Goal: Navigation & Orientation: Find specific page/section

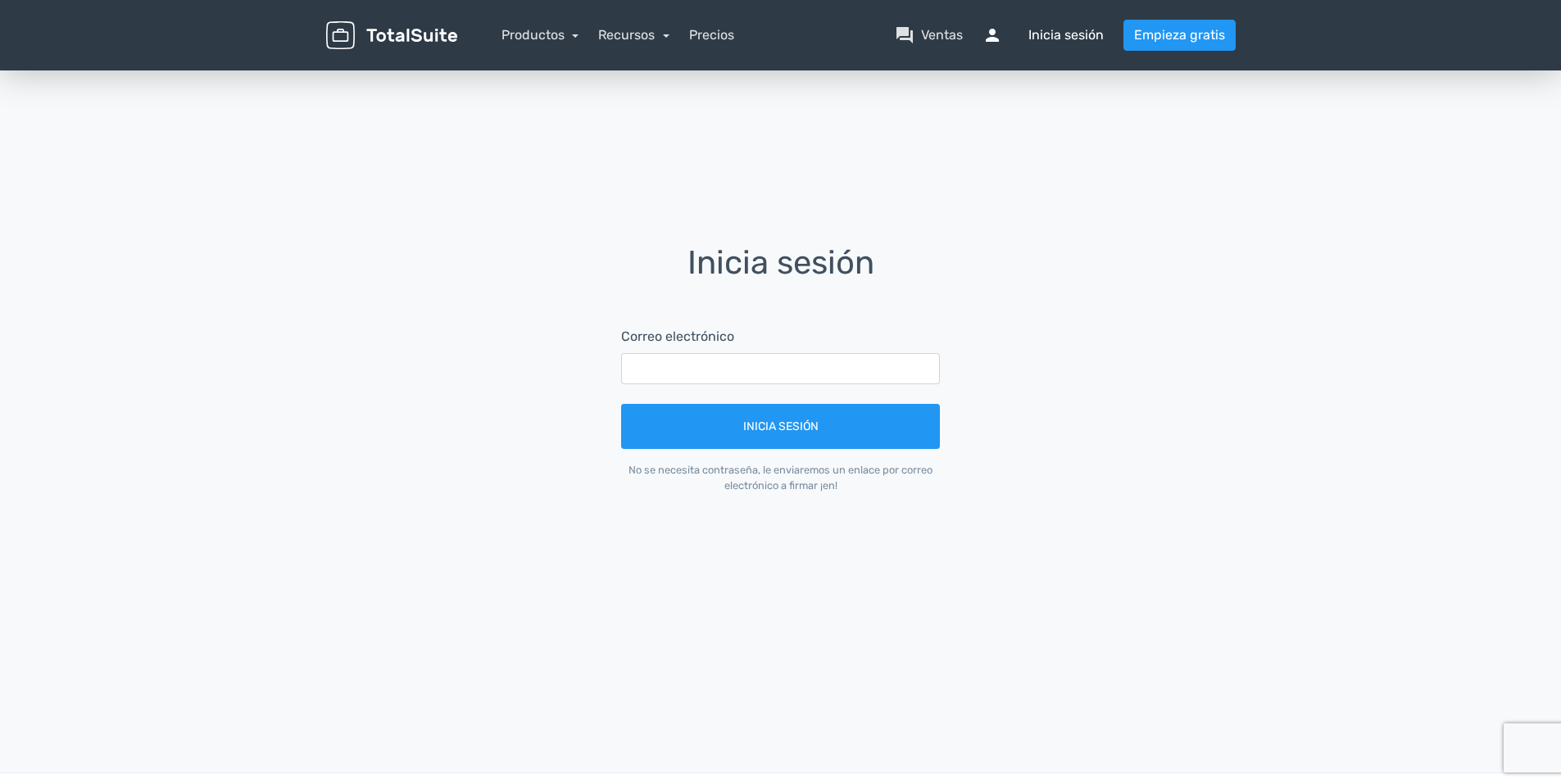
click at [1094, 29] on font "Inicia sesión" at bounding box center [1067, 35] width 76 height 19
click at [1062, 36] on font "Inicia sesión" at bounding box center [1067, 35] width 76 height 19
click at [1047, 32] on font "Inicia sesión" at bounding box center [1067, 35] width 76 height 19
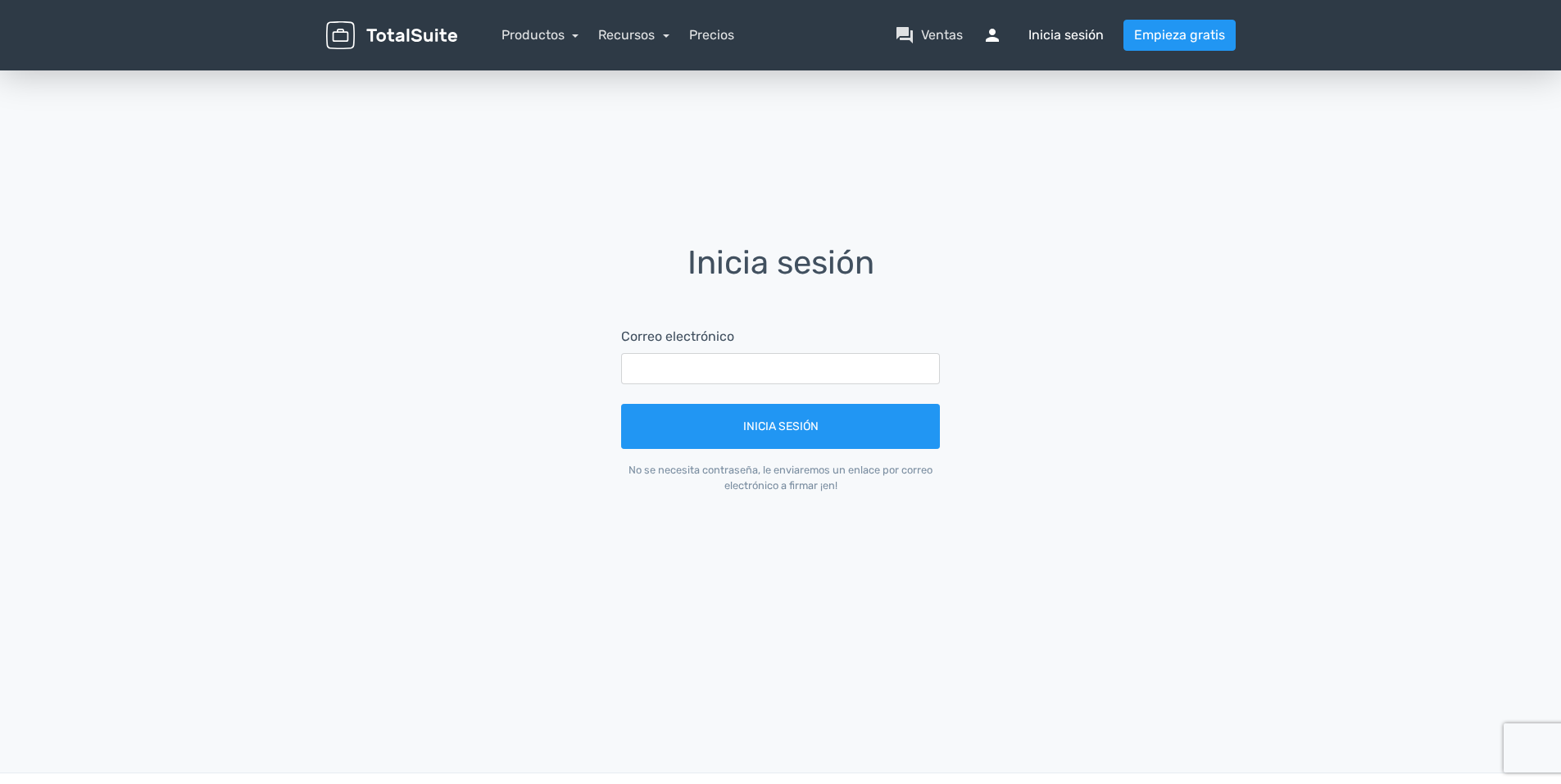
click at [1000, 37] on span "persona" at bounding box center [1002, 35] width 40 height 19
click at [947, 34] on font "Ventas" at bounding box center [941, 35] width 41 height 19
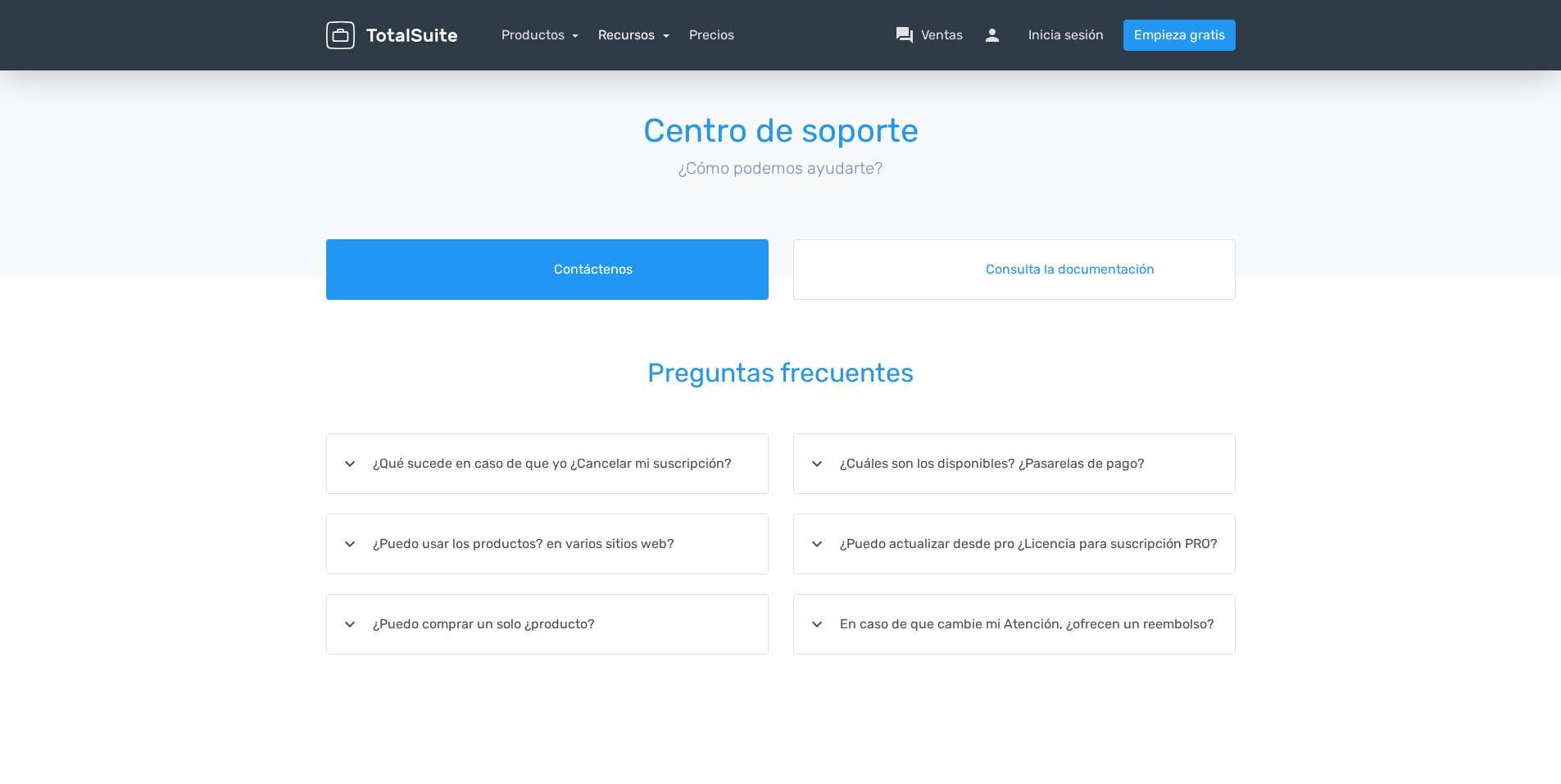
click at [656, 31] on link "Recursos" at bounding box center [634, 35] width 71 height 16
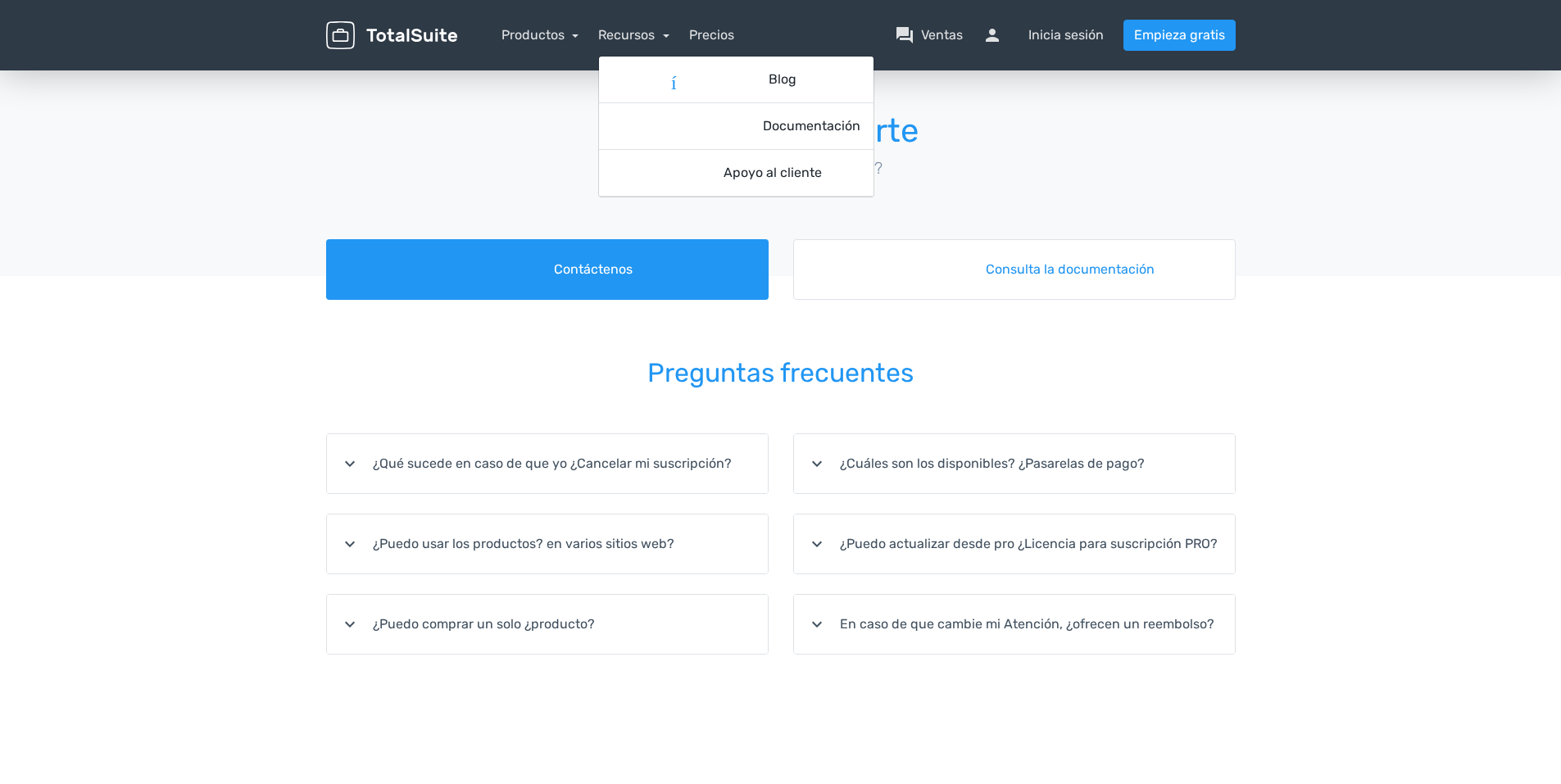
click at [433, 48] on img at bounding box center [391, 35] width 131 height 29
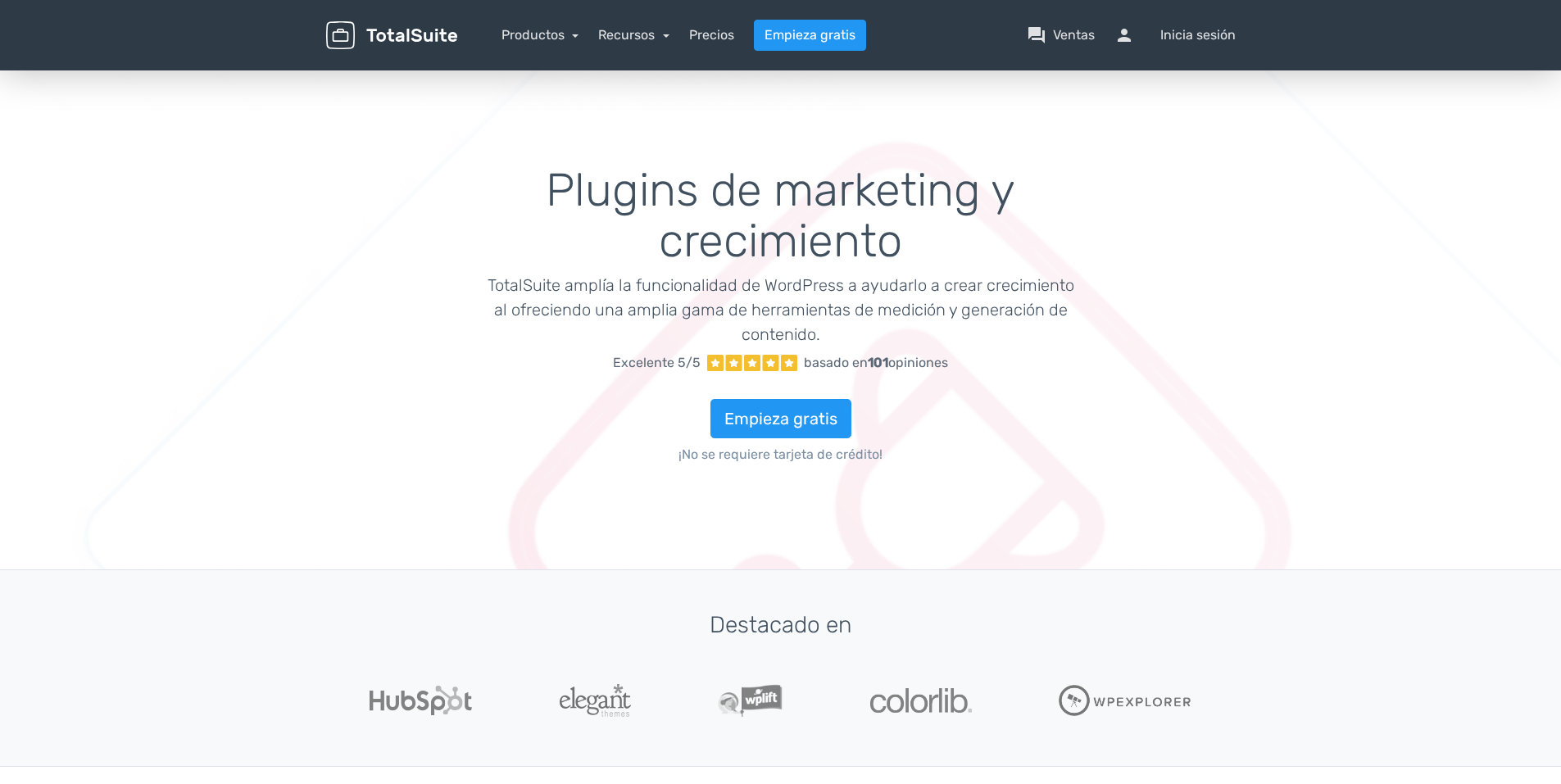
click at [386, 31] on img at bounding box center [391, 35] width 131 height 29
click at [541, 39] on link "Productos" at bounding box center [540, 35] width 78 height 16
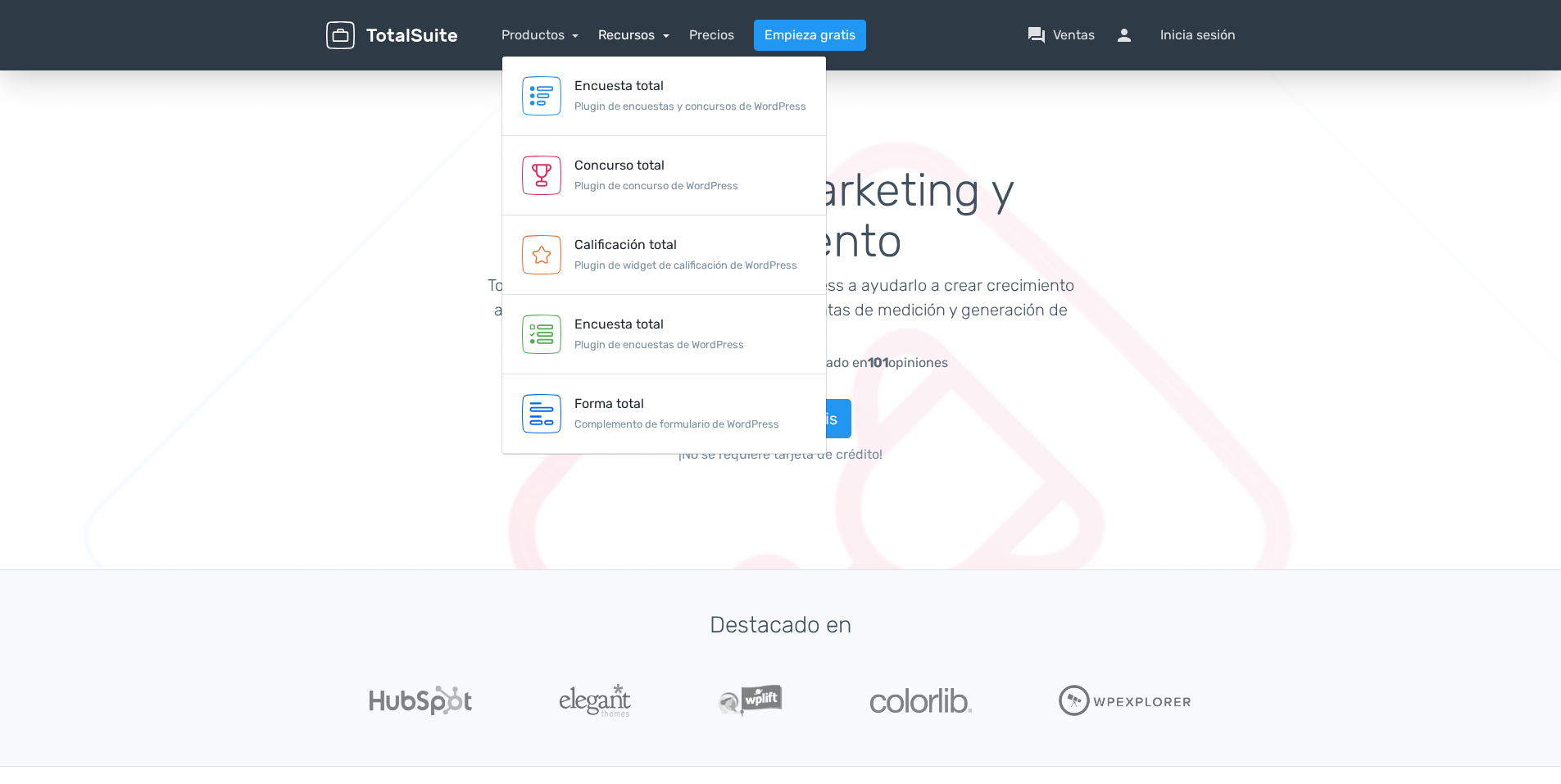
click at [655, 36] on link "Recursos" at bounding box center [634, 35] width 71 height 16
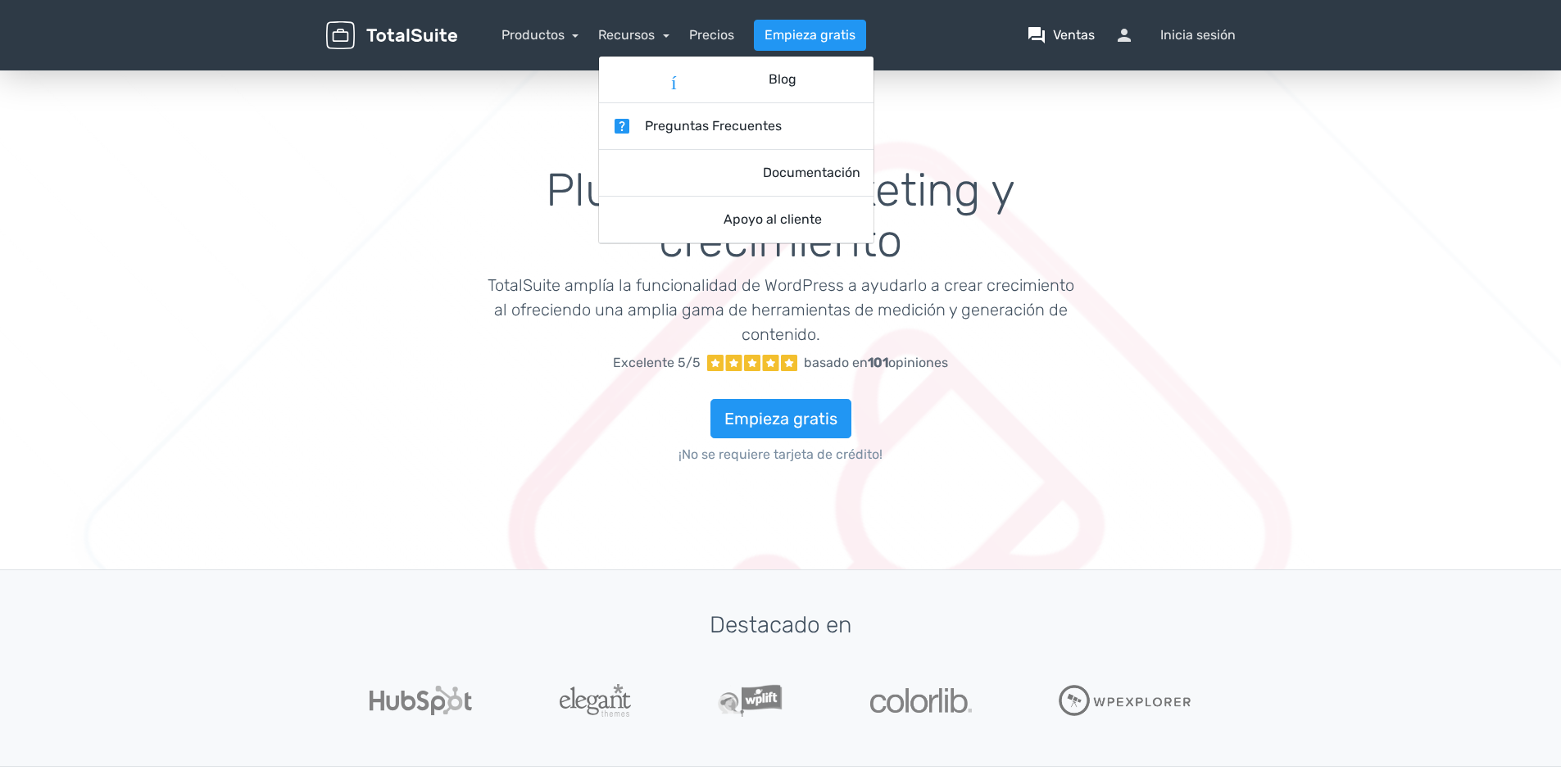
click at [1072, 29] on font "Ventas" at bounding box center [1074, 35] width 41 height 19
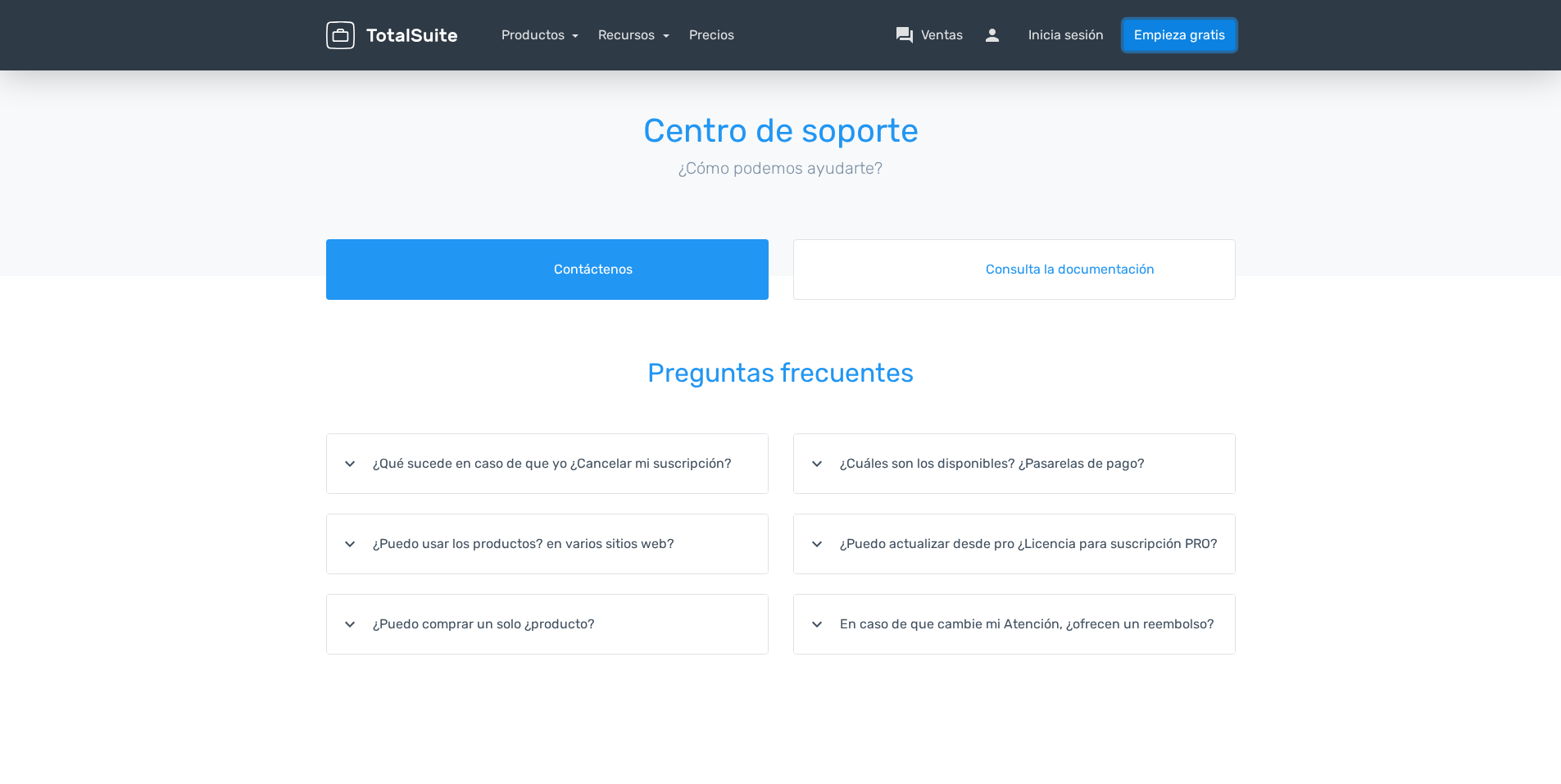
click at [1163, 33] on link "Empieza gratis" at bounding box center [1179, 34] width 112 height 31
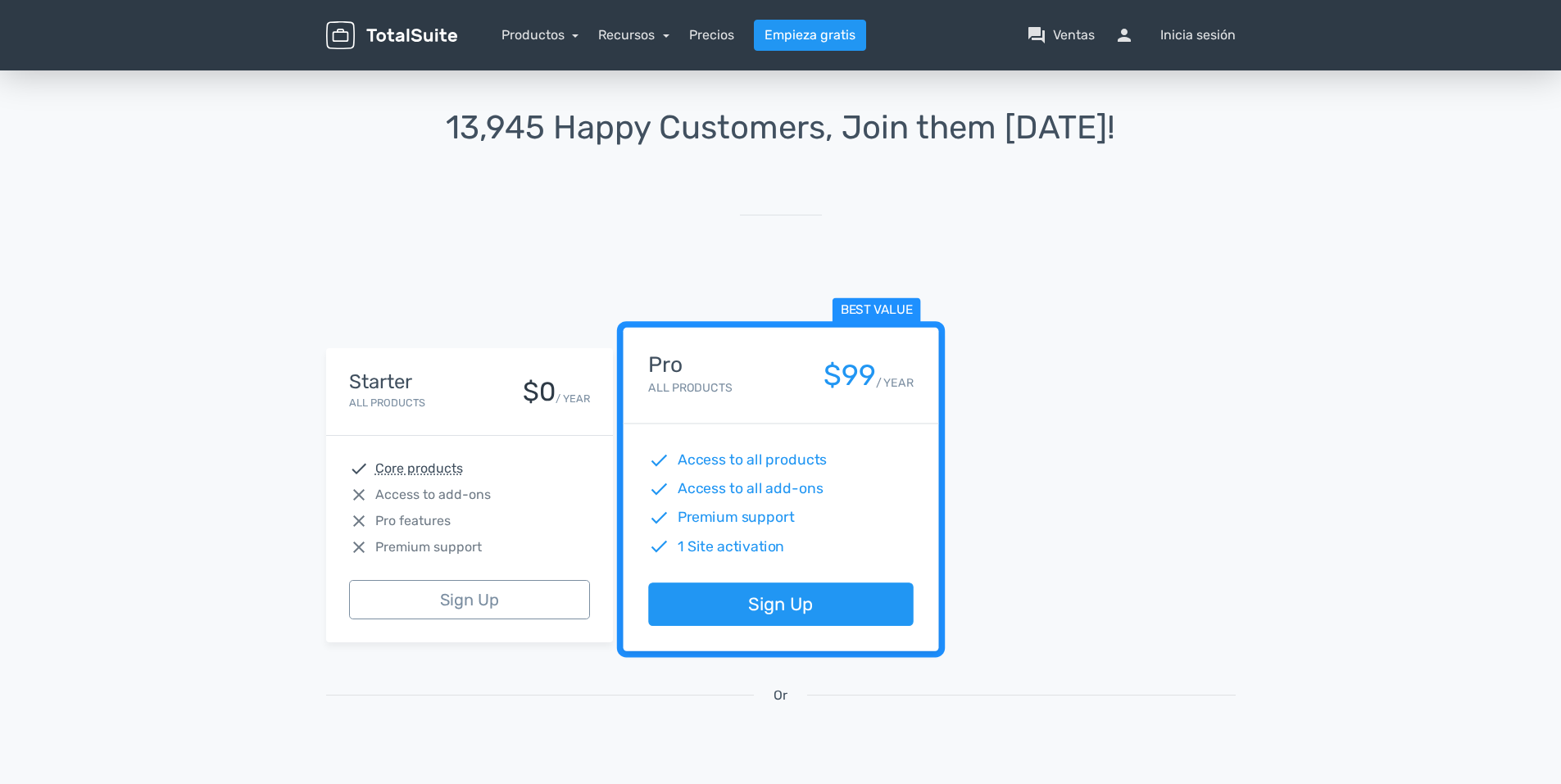
click at [1168, 64] on div "menu Productos TotalPoll WordPress Poll and Contest Plugin TotalContest TotalRa…" at bounding box center [781, 35] width 934 height 70
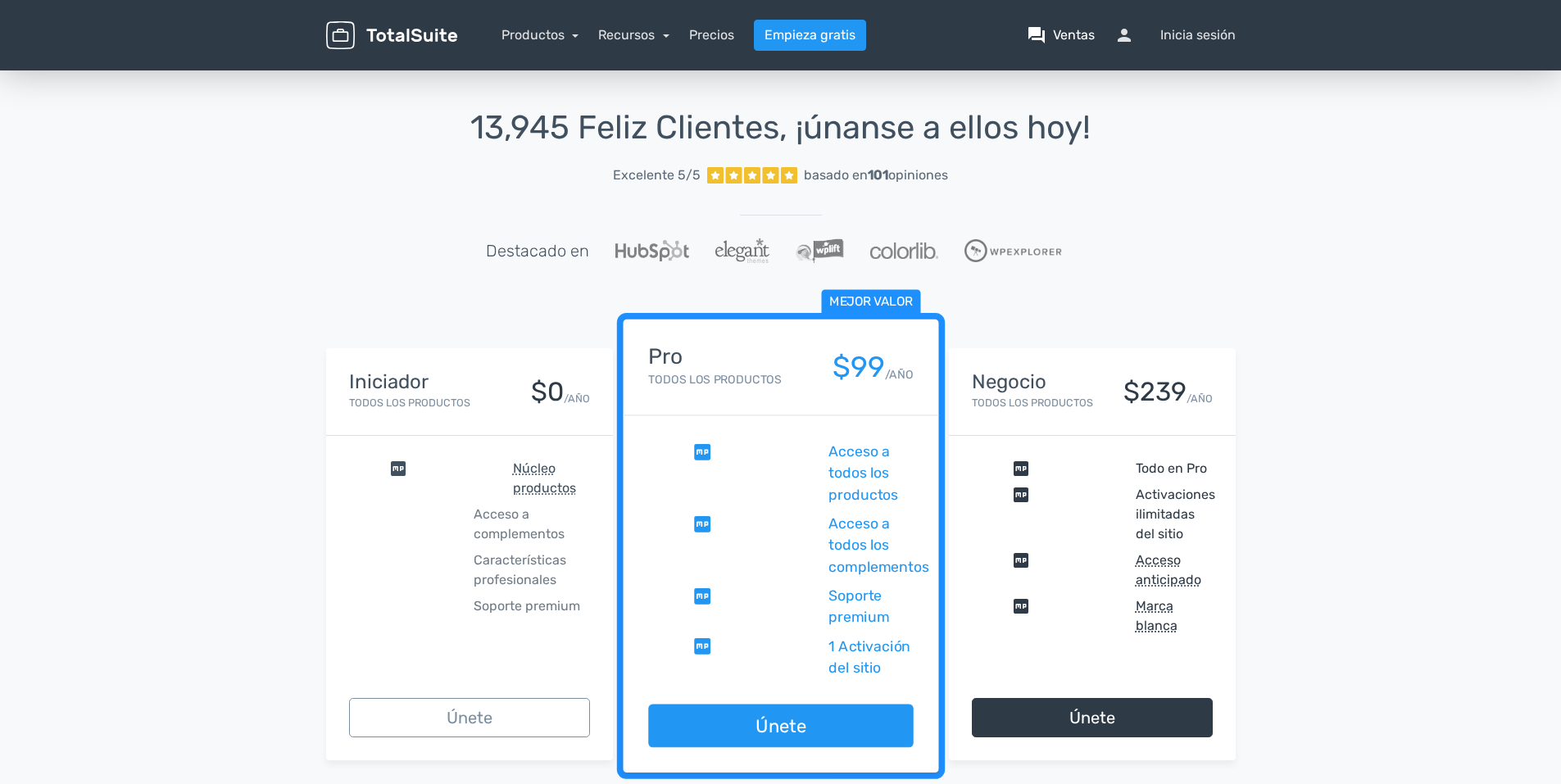
click at [1077, 30] on font "Ventas" at bounding box center [1074, 35] width 41 height 19
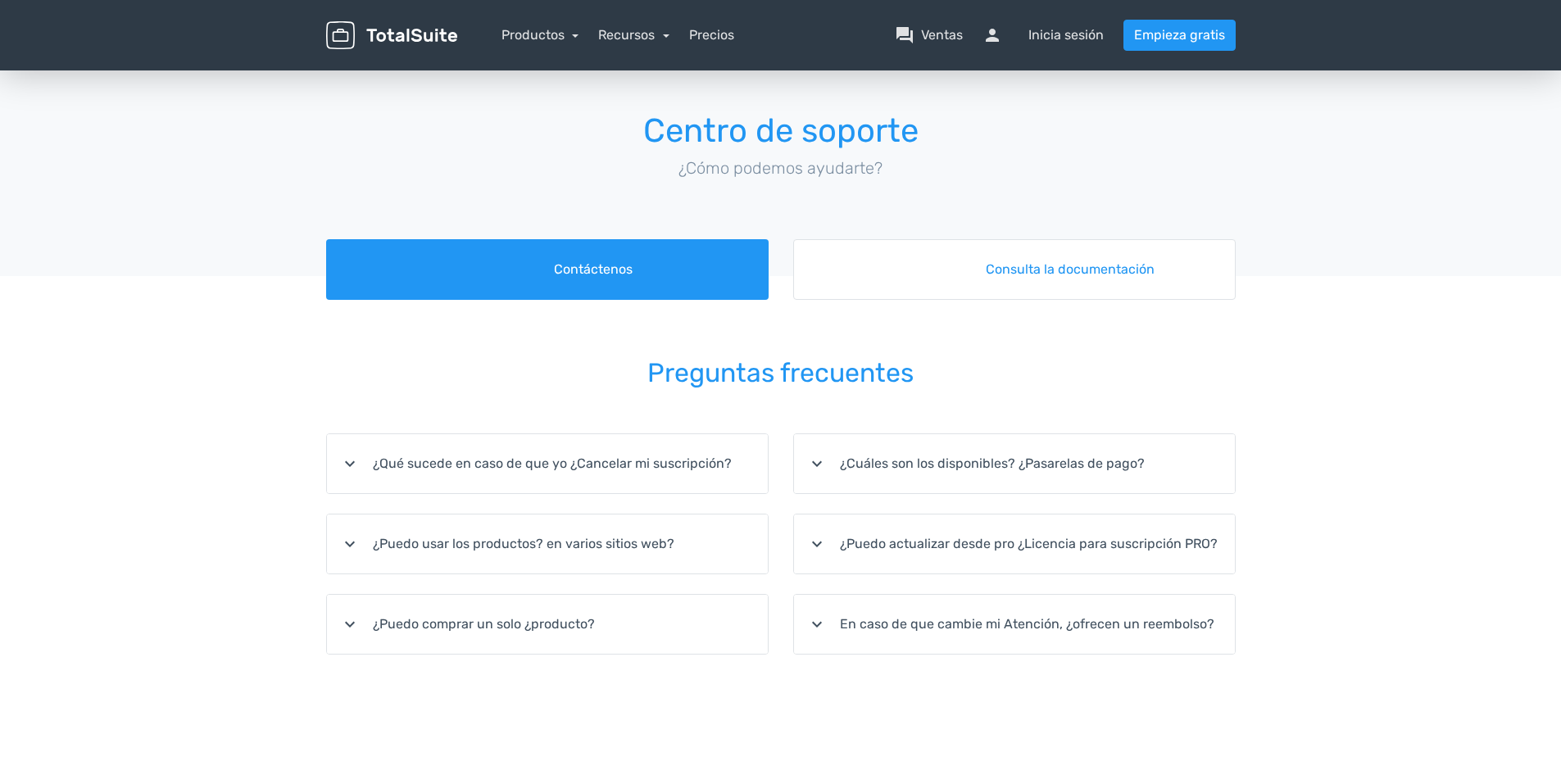
click at [1556, 566] on div "Centro de soporte ¿Cómo podemos ayudarte? foro Contáctenos libro Consulta la do…" at bounding box center [780, 459] width 1561 height 784
click at [1066, 36] on font "Inicia sesión" at bounding box center [1067, 35] width 76 height 19
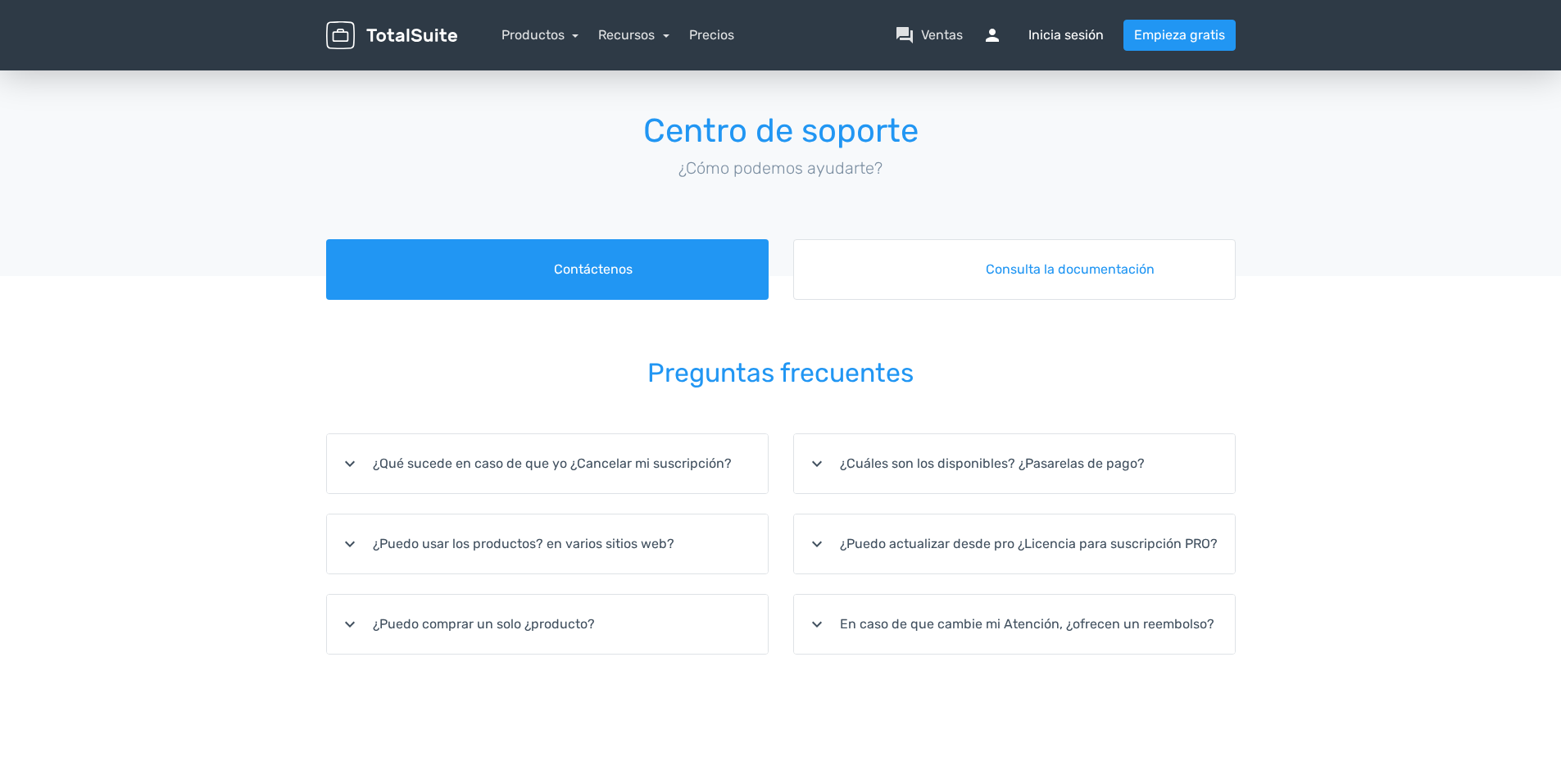
click at [1066, 36] on font "Inicia sesión" at bounding box center [1067, 35] width 76 height 19
click at [1042, 29] on font "Inicia sesión" at bounding box center [1067, 35] width 76 height 19
click at [1042, 28] on font "Inicia sesión" at bounding box center [1067, 35] width 76 height 19
click at [1096, 30] on font "Inicia sesión" at bounding box center [1067, 35] width 76 height 19
click at [1000, 29] on span "persona" at bounding box center [1002, 35] width 40 height 19
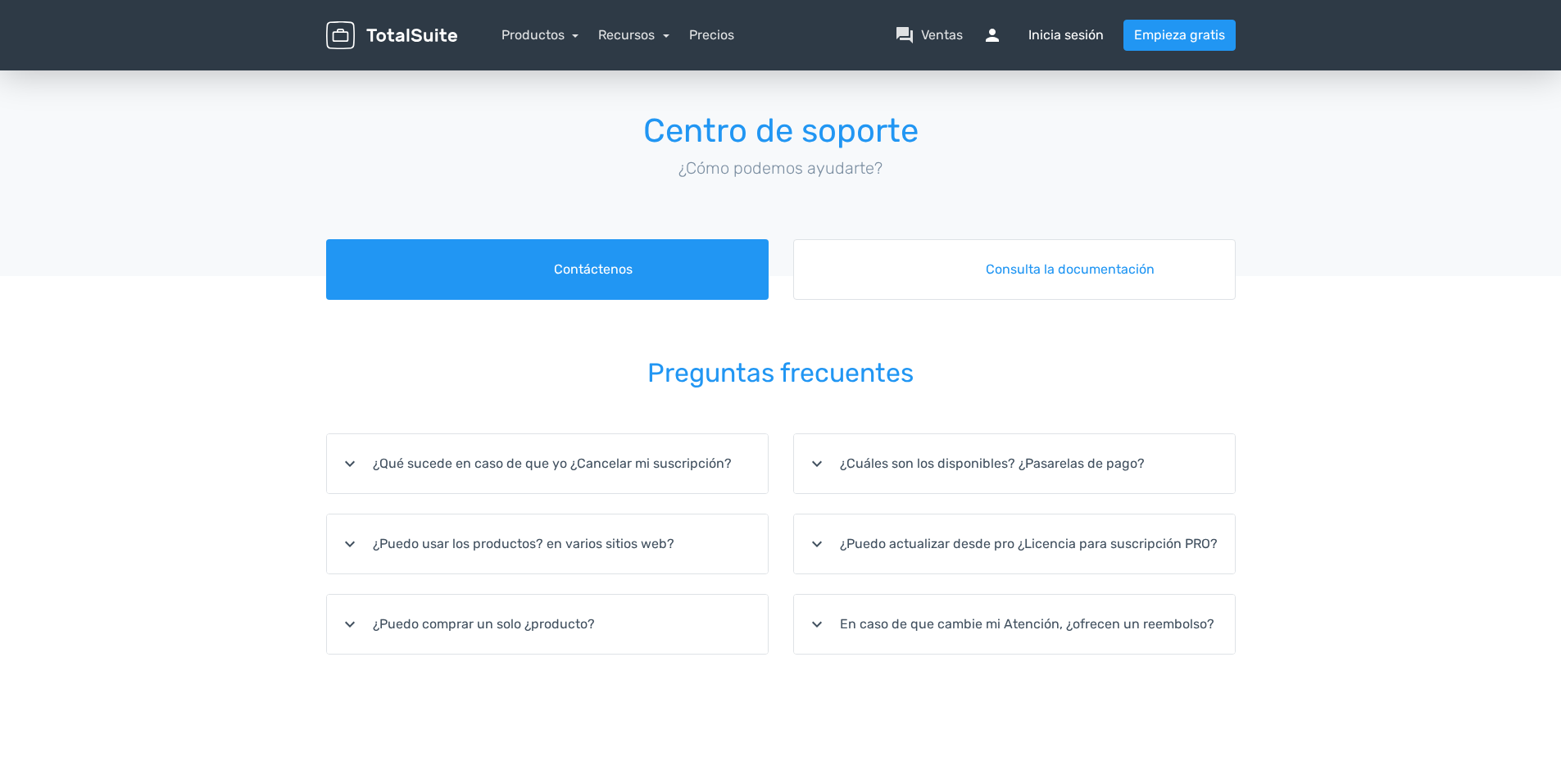
click at [993, 32] on span "persona" at bounding box center [1002, 35] width 40 height 19
click at [992, 33] on span "persona" at bounding box center [1002, 35] width 40 height 19
click at [1072, 37] on font "Inicia sesión" at bounding box center [1067, 35] width 76 height 19
click at [1072, 36] on font "Inicia sesión" at bounding box center [1067, 35] width 76 height 19
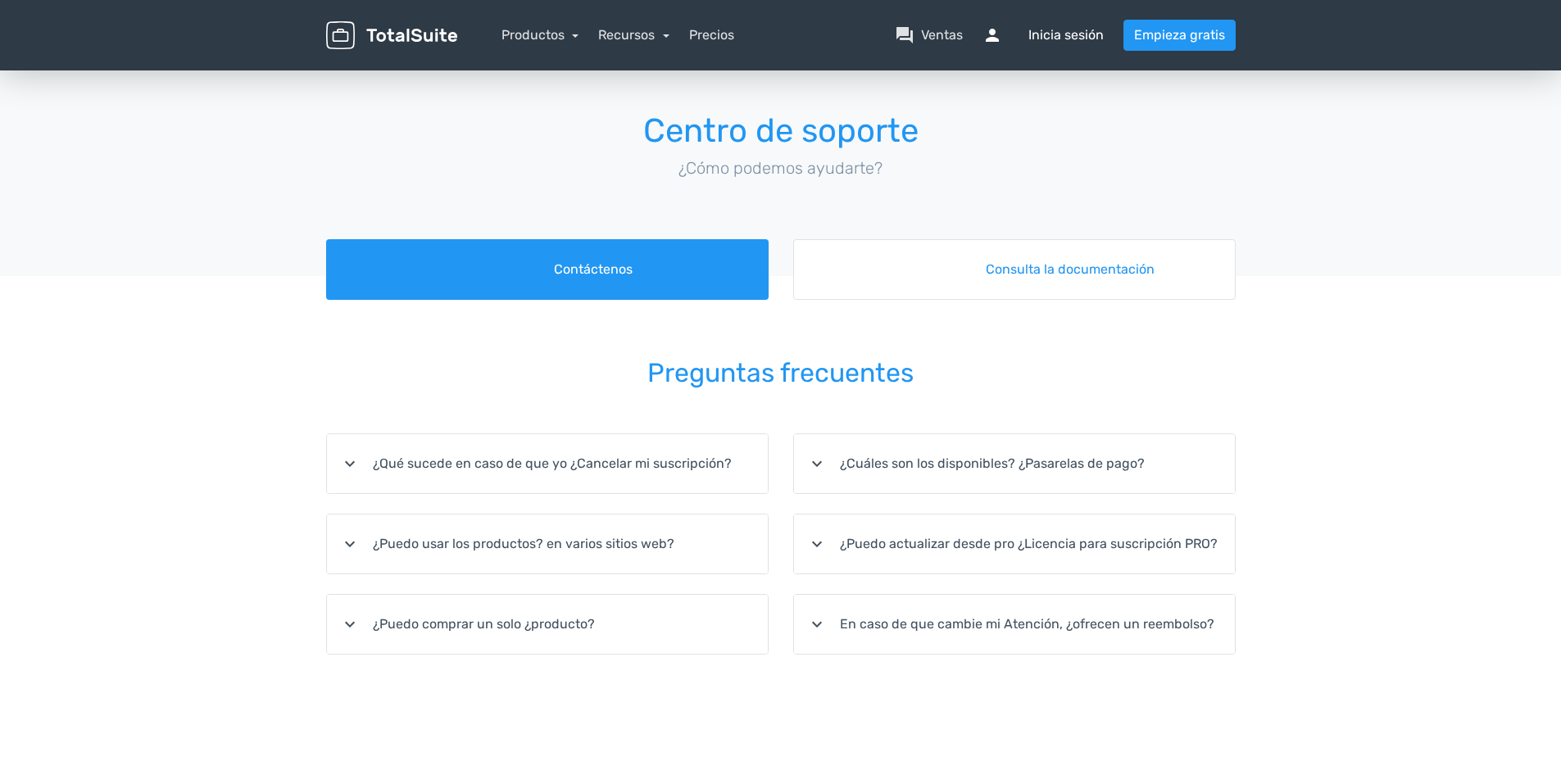
click at [1072, 36] on font "Inicia sesión" at bounding box center [1067, 35] width 76 height 19
click at [1068, 36] on font "Inicia sesión" at bounding box center [1067, 35] width 76 height 19
click at [1044, 55] on div "menu Productos TotalPoll WordPress Poll and Contest Plugin TotalContest TotalRa…" at bounding box center [781, 35] width 934 height 70
click at [724, 33] on link "Precios" at bounding box center [711, 35] width 45 height 19
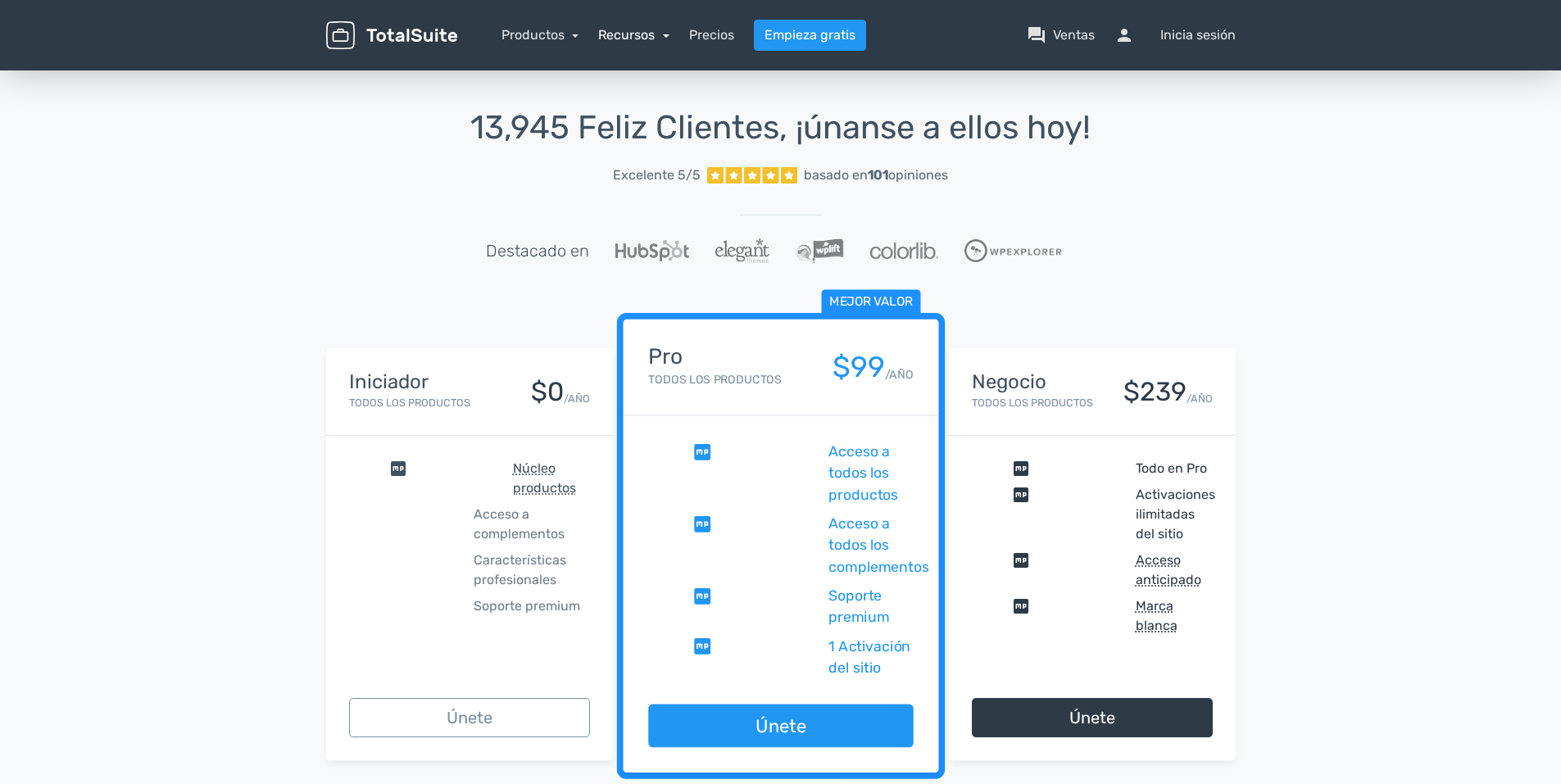
click at [636, 33] on link "Recursos" at bounding box center [634, 35] width 71 height 16
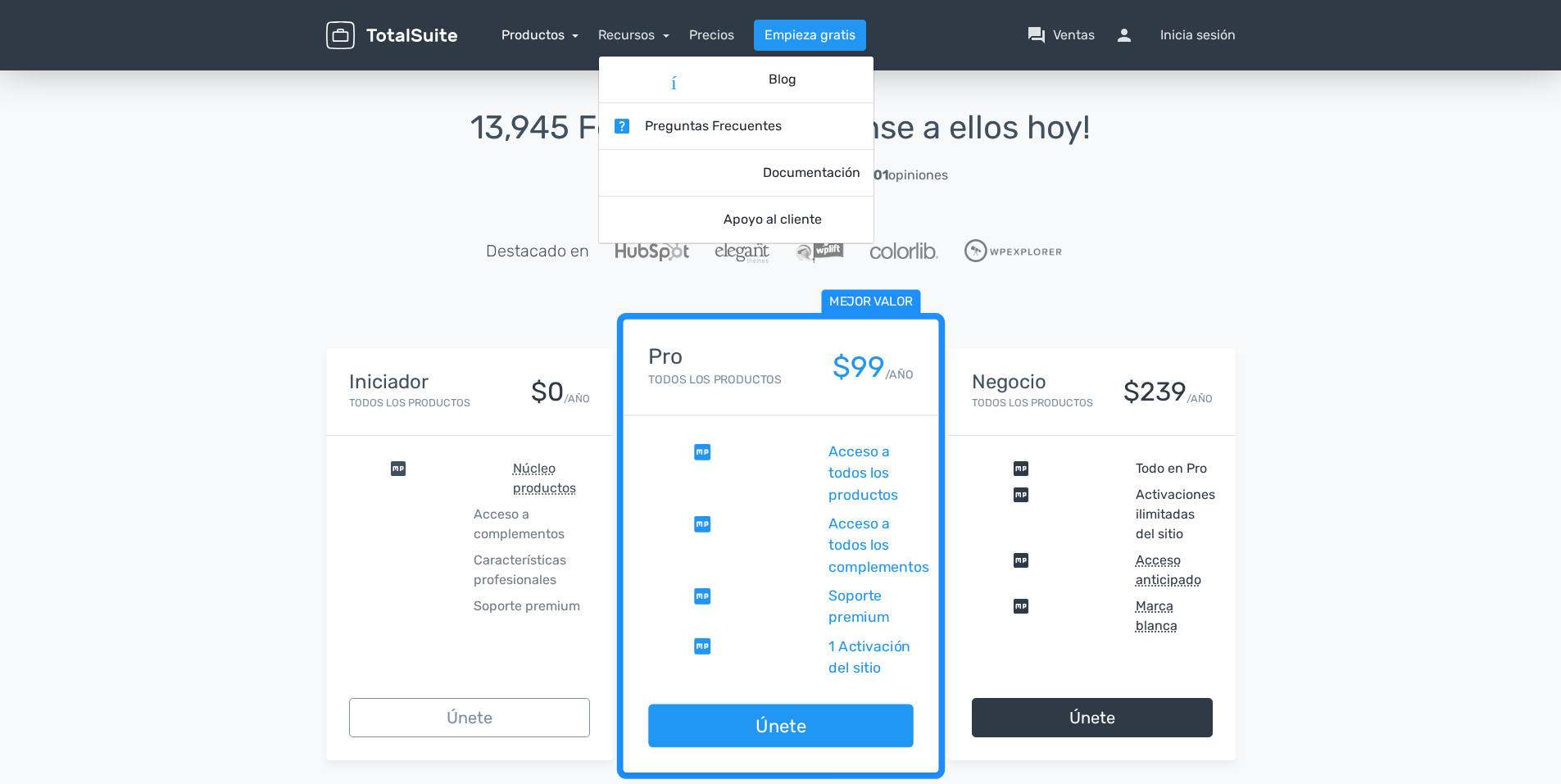
click at [565, 28] on link "Productos" at bounding box center [540, 35] width 78 height 16
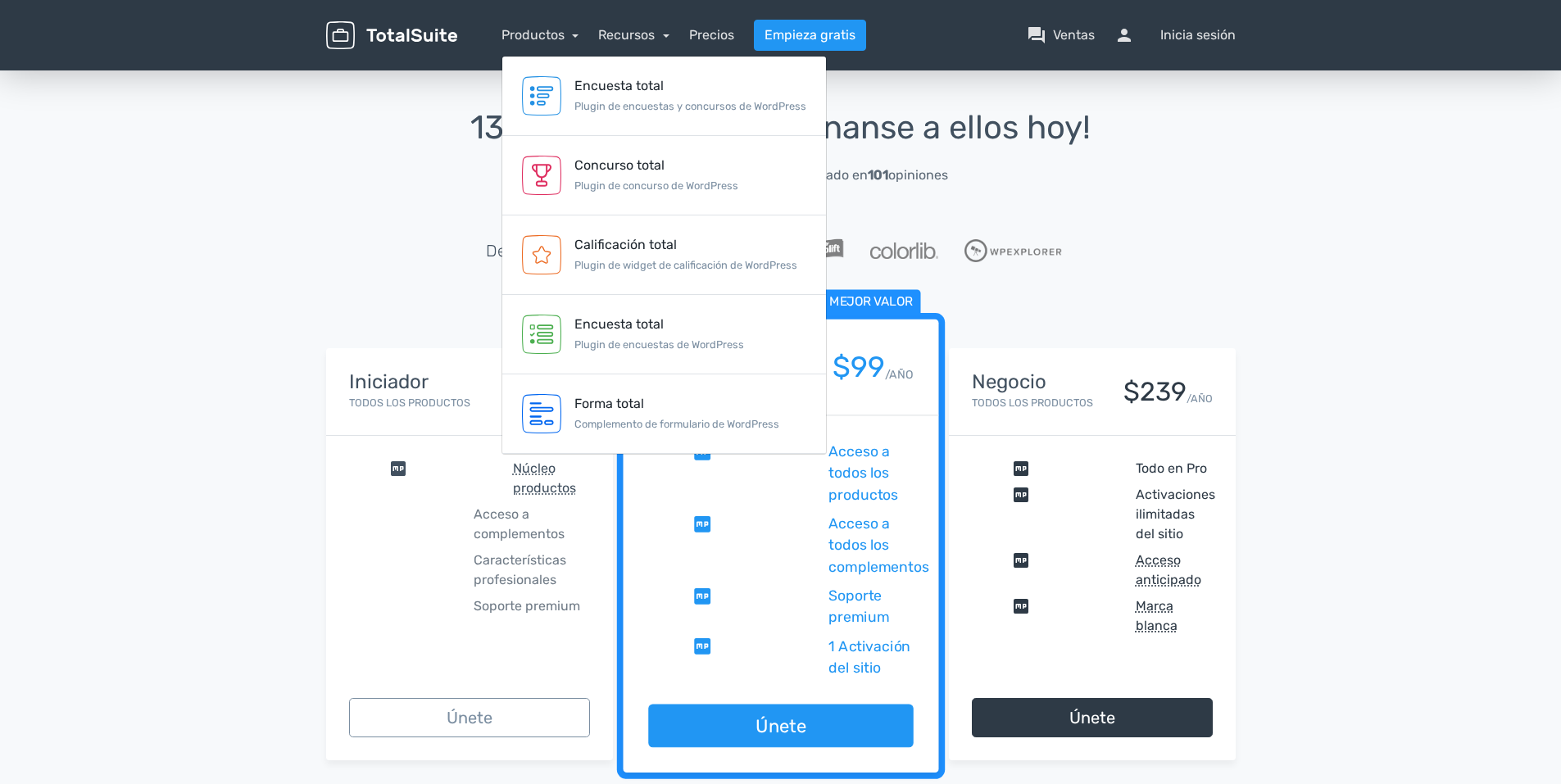
click at [416, 38] on img at bounding box center [391, 35] width 131 height 29
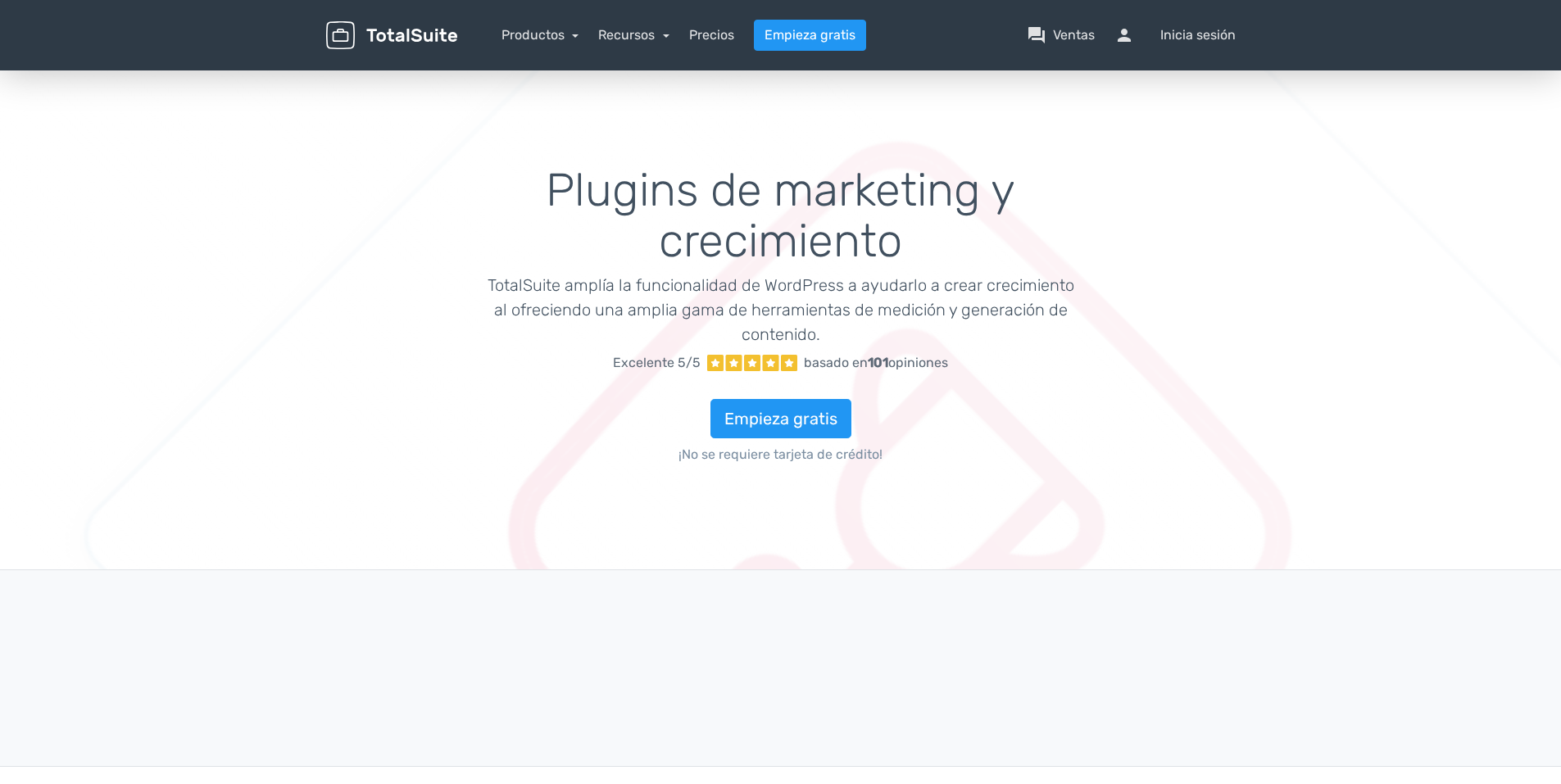
click at [379, 23] on img at bounding box center [391, 35] width 131 height 29
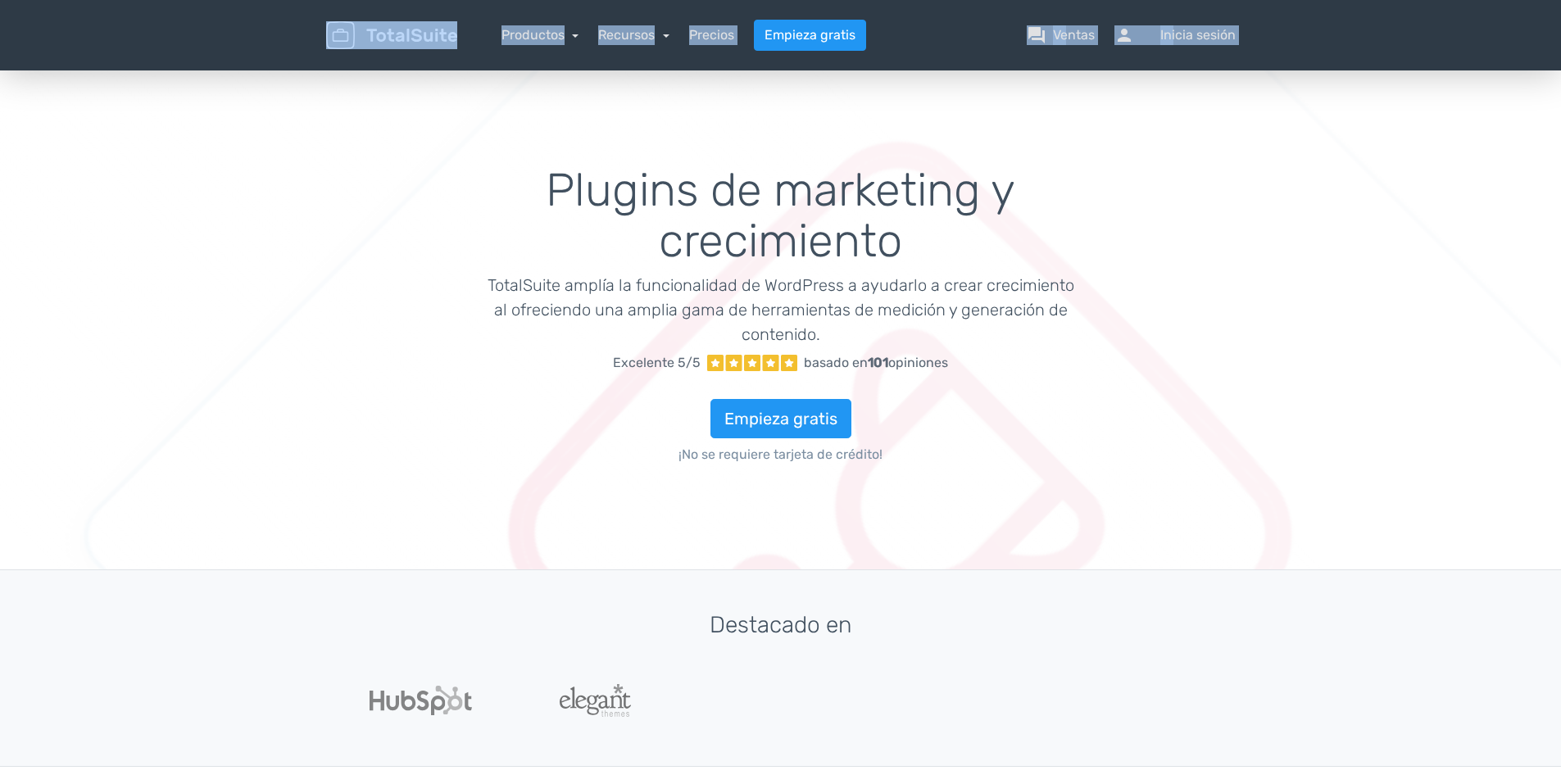
drag, startPoint x: 386, startPoint y: 62, endPoint x: 389, endPoint y: 79, distance: 17.3
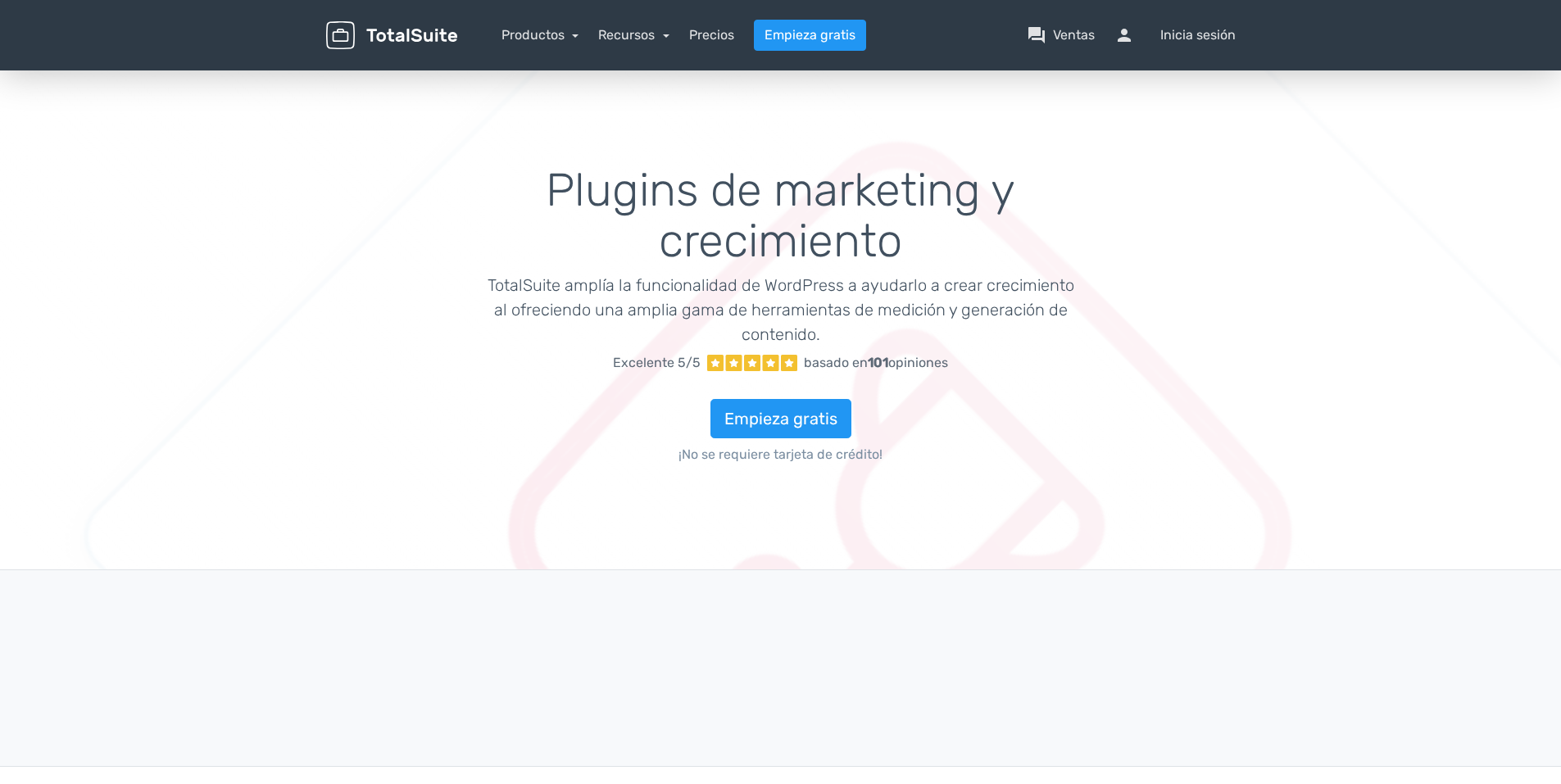
drag, startPoint x: 0, startPoint y: 0, endPoint x: 408, endPoint y: 62, distance: 412.7
click at [408, 64] on div "menu Productos TotalPoll WordPress Poll and Contest Plugin TotalContest TotalRa…" at bounding box center [781, 35] width 934 height 70
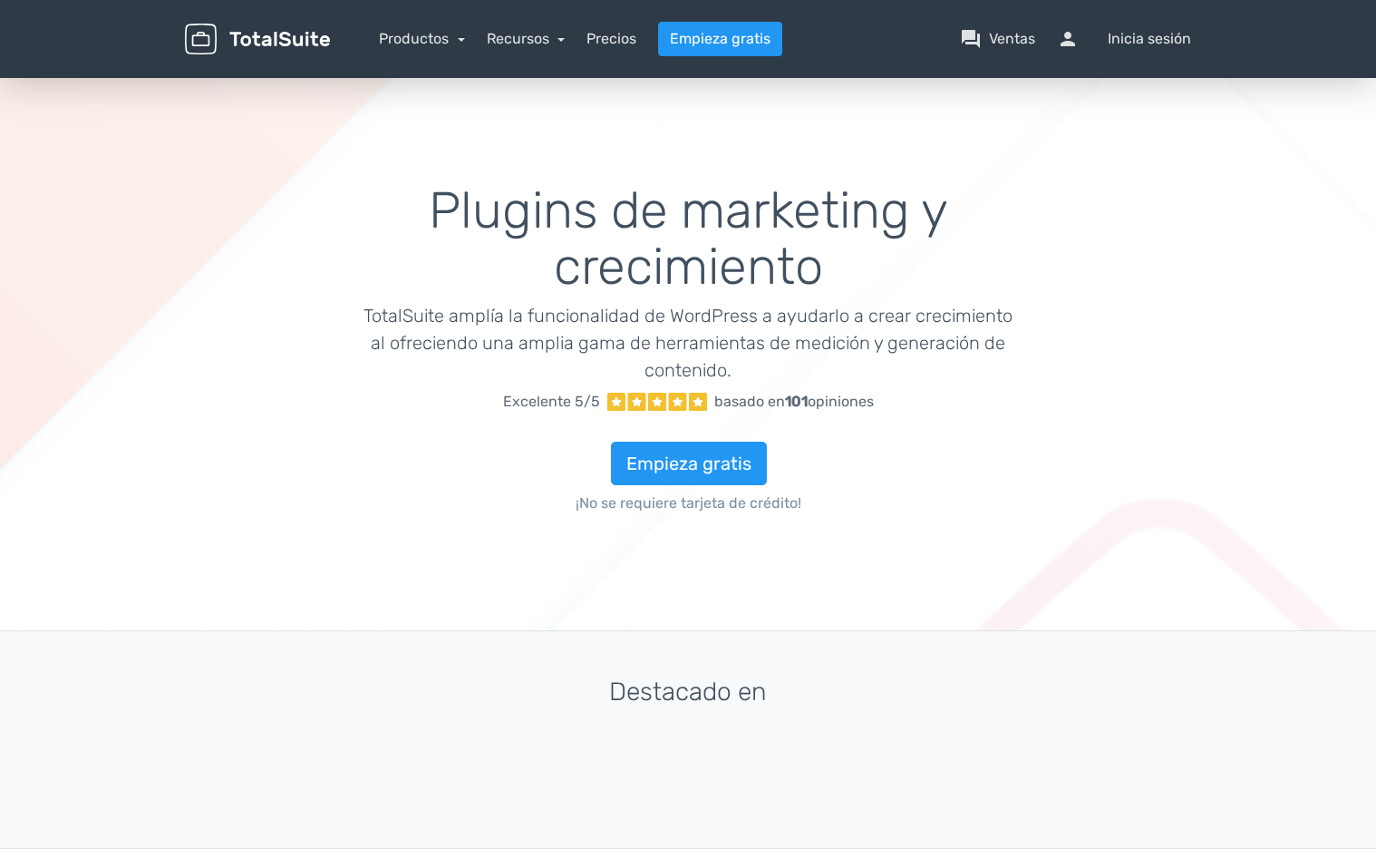
click at [453, 58] on div "menu Productos TotalPoll WordPress Poll and Contest Plugin TotalContest TotalRa…" at bounding box center [688, 39] width 1034 height 78
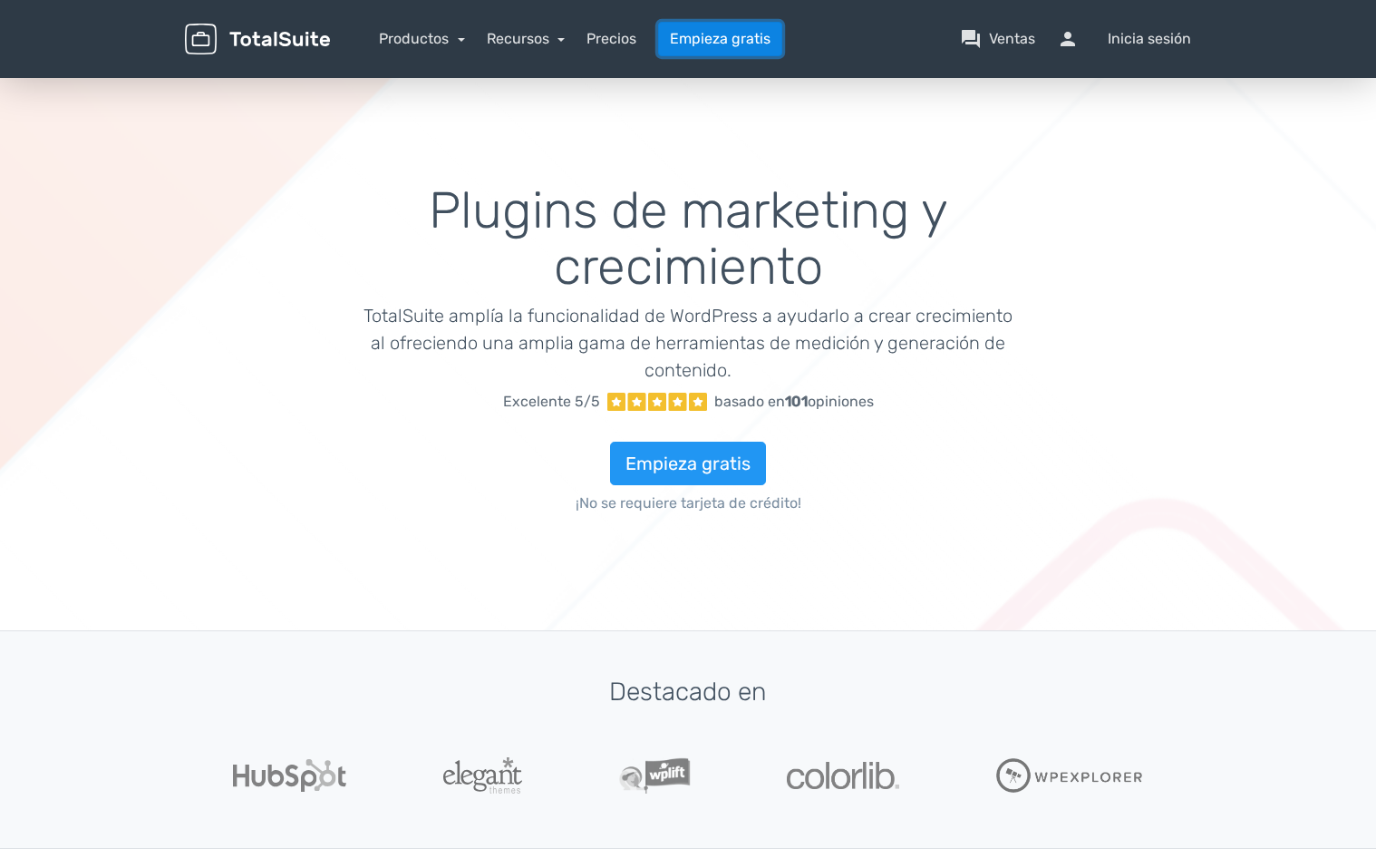
click at [714, 42] on link "Empieza gratis" at bounding box center [720, 38] width 124 height 34
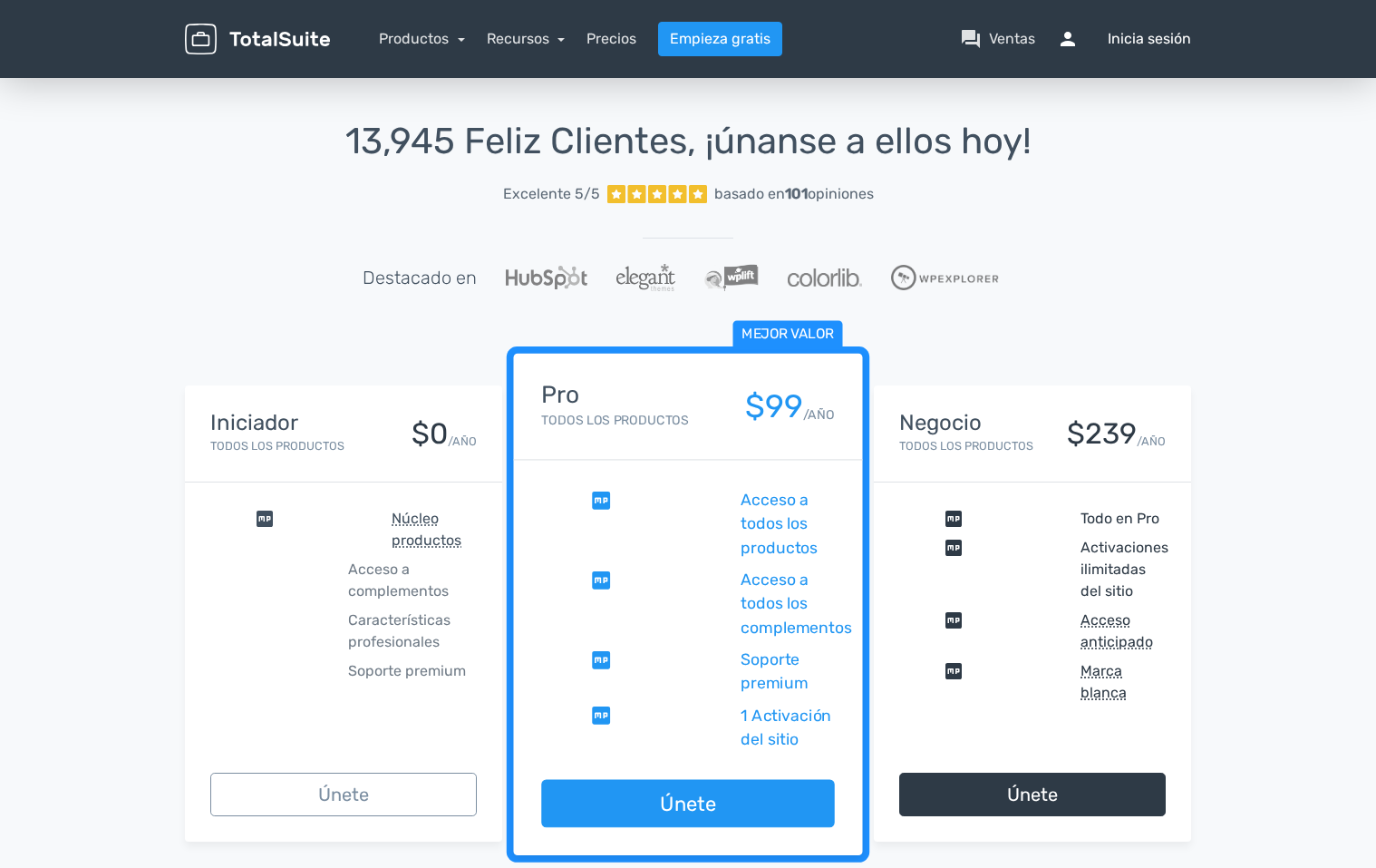
click at [1137, 45] on font "Inicia sesión" at bounding box center [1150, 39] width 84 height 21
click at [987, 43] on link "question_answer Ventas" at bounding box center [998, 39] width 75 height 21
